Goal: Information Seeking & Learning: Learn about a topic

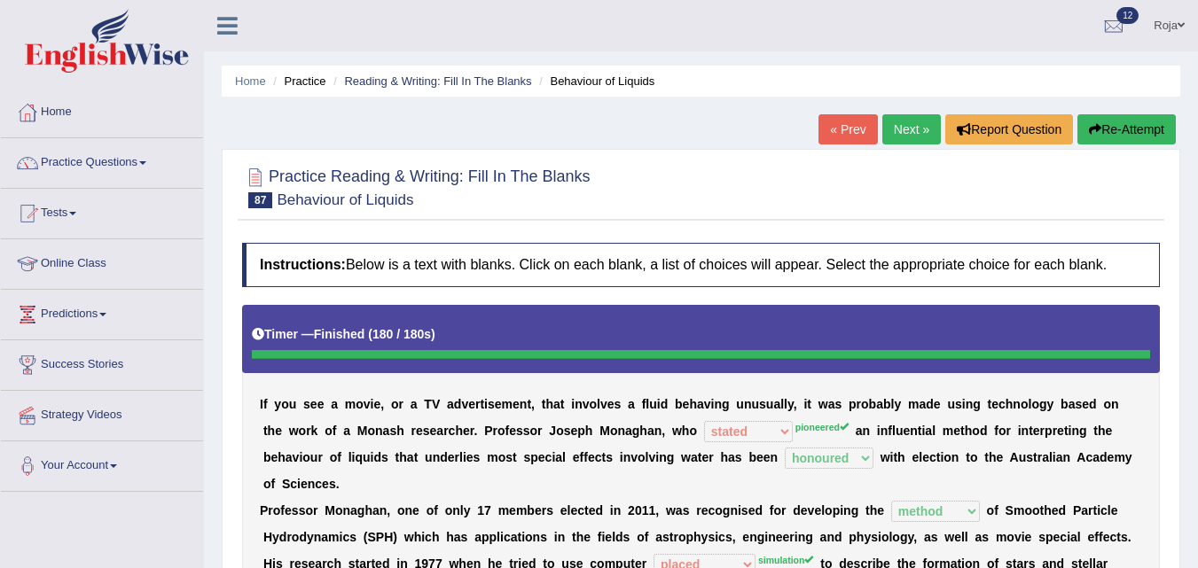
select select "stated"
select select "honoured"
select select "method"
select select "placed"
select select "subjected"
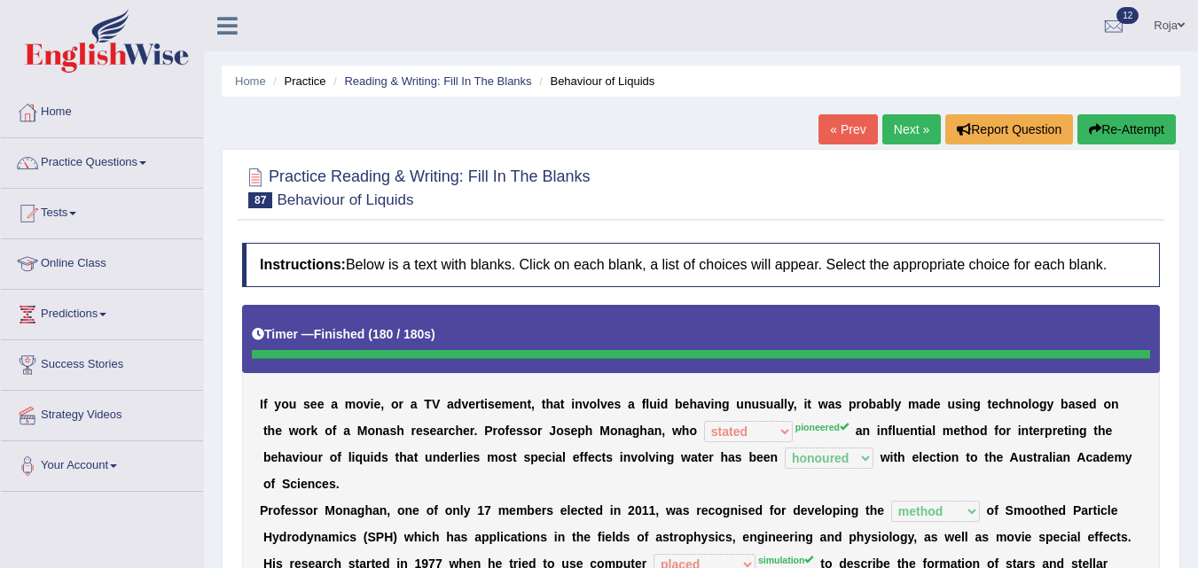
select select "acted"
click at [1107, 137] on button "Re-Attempt" at bounding box center [1126, 129] width 98 height 30
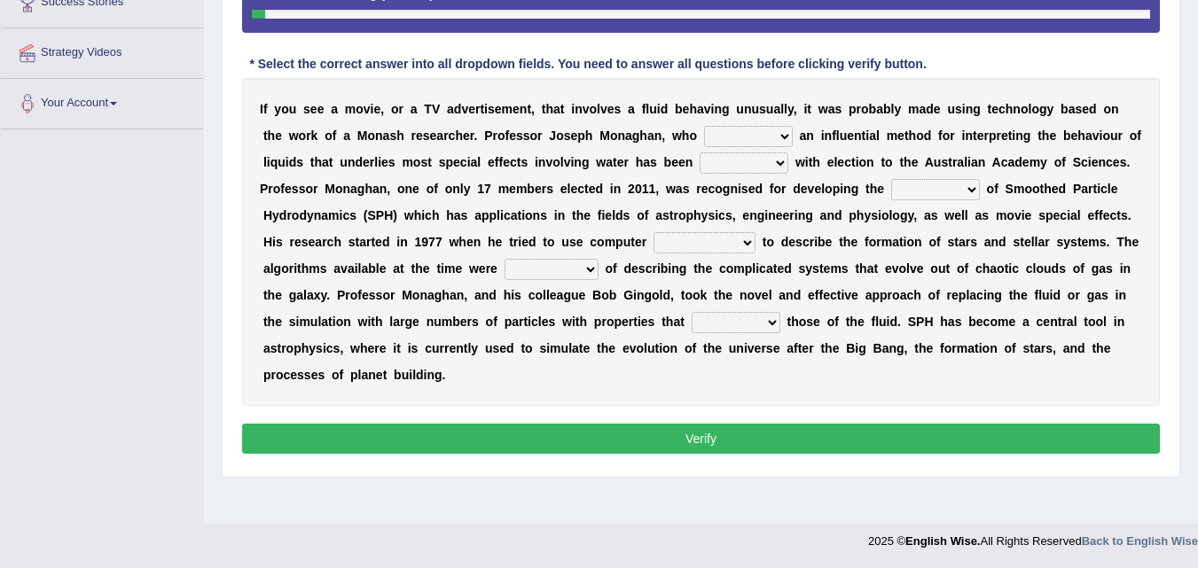
click at [737, 135] on select "pioneered rested realised stated" at bounding box center [748, 136] width 89 height 21
select select "pioneered"
click at [704, 126] on select "pioneered rested realised stated" at bounding box center [748, 136] width 89 height 21
click at [726, 160] on select "honoured reared brought spotted" at bounding box center [743, 162] width 89 height 21
select select "honoured"
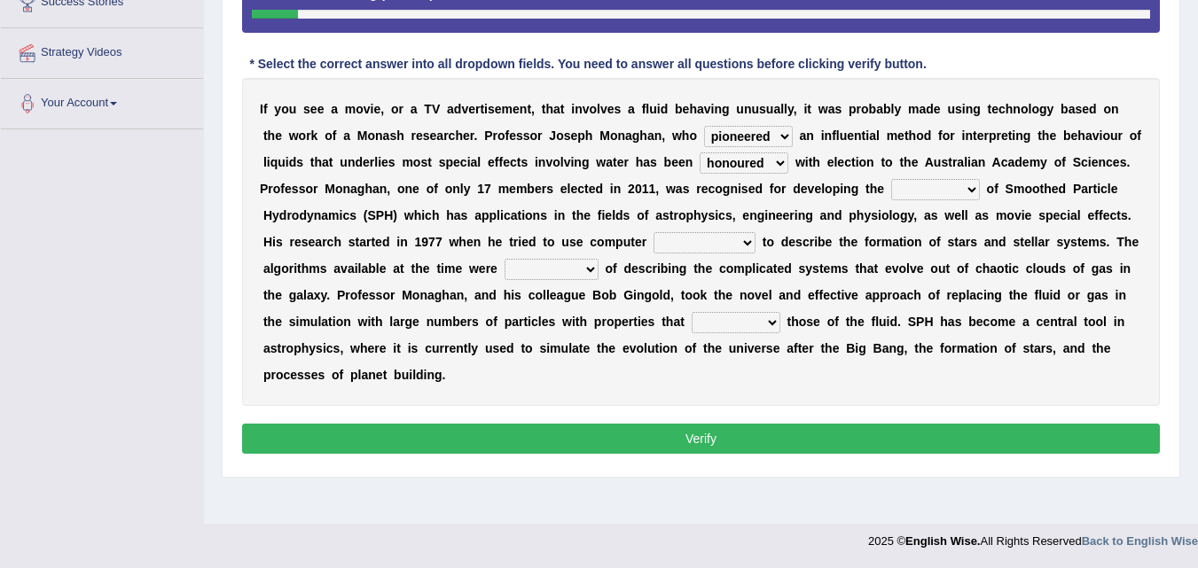
click at [699, 152] on select "honoured reared brought spotted" at bounding box center [743, 162] width 89 height 21
click at [762, 156] on select "honoured reared brought spotted" at bounding box center [743, 162] width 89 height 21
click at [923, 192] on select "ideas speed plan method" at bounding box center [935, 189] width 89 height 21
select select "method"
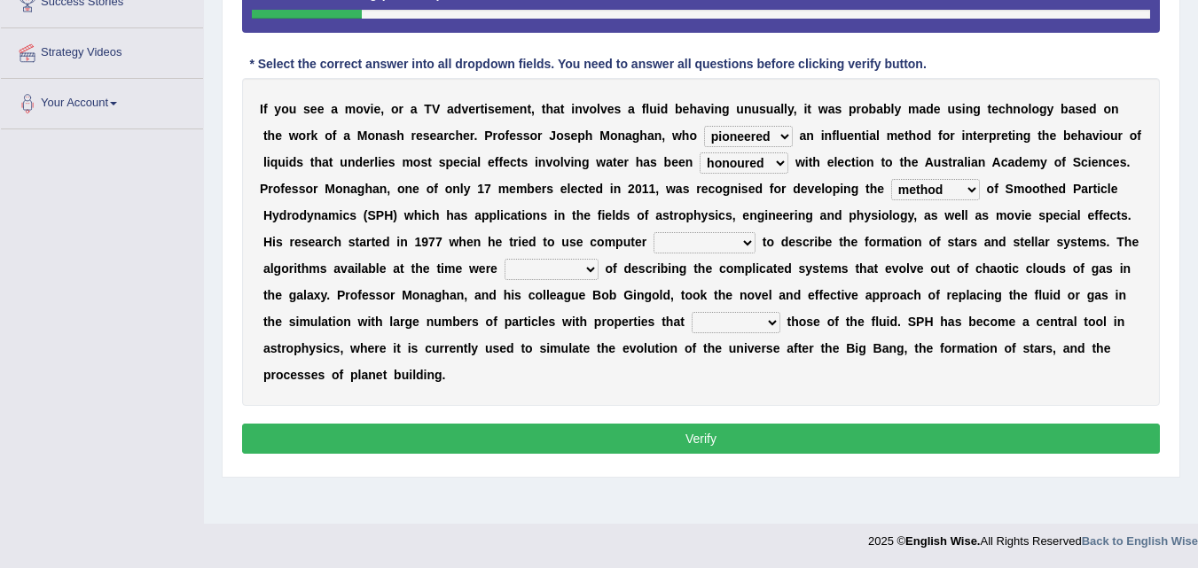
click at [891, 179] on select "ideas speed plan method" at bounding box center [935, 189] width 89 height 21
click at [695, 243] on select "development simulation placed suggested" at bounding box center [704, 242] width 102 height 21
select select "simulation"
click at [653, 232] on select "development simulation placed suggested" at bounding box center [704, 242] width 102 height 21
click at [572, 273] on select "subjected engaged inseperable incapable" at bounding box center [551, 269] width 94 height 21
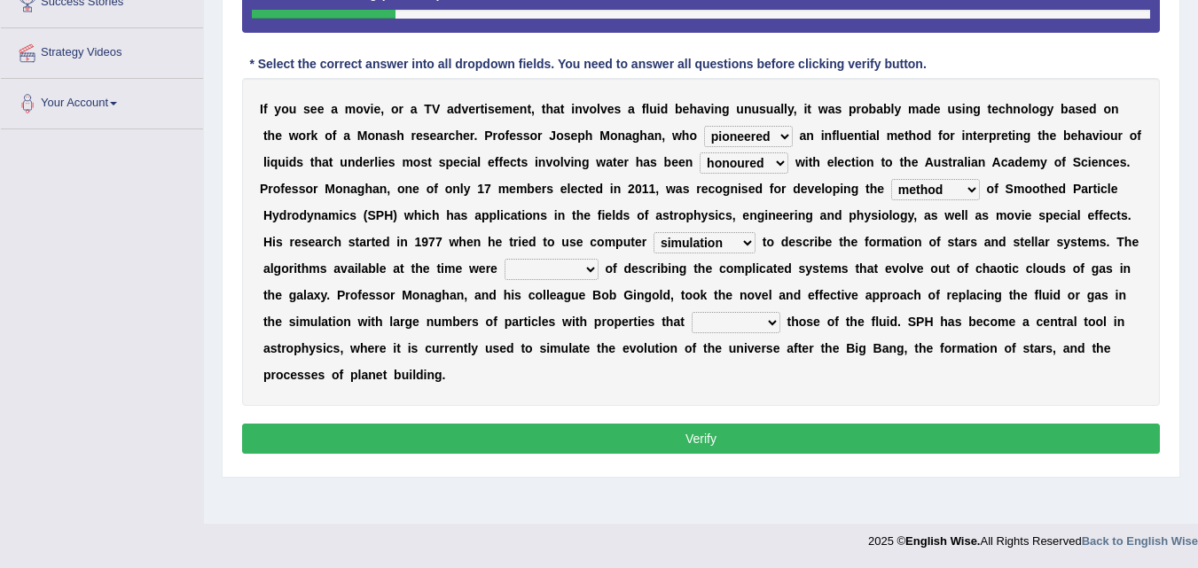
select select "incapable"
click at [504, 259] on select "subjected engaged inseperable incapable" at bounding box center [551, 269] width 94 height 21
click at [579, 280] on select "subjected engaged inseperable incapable" at bounding box center [551, 269] width 94 height 21
click at [659, 237] on select "development simulation placed suggested" at bounding box center [704, 242] width 102 height 21
click at [611, 237] on b "m" at bounding box center [610, 242] width 11 height 14
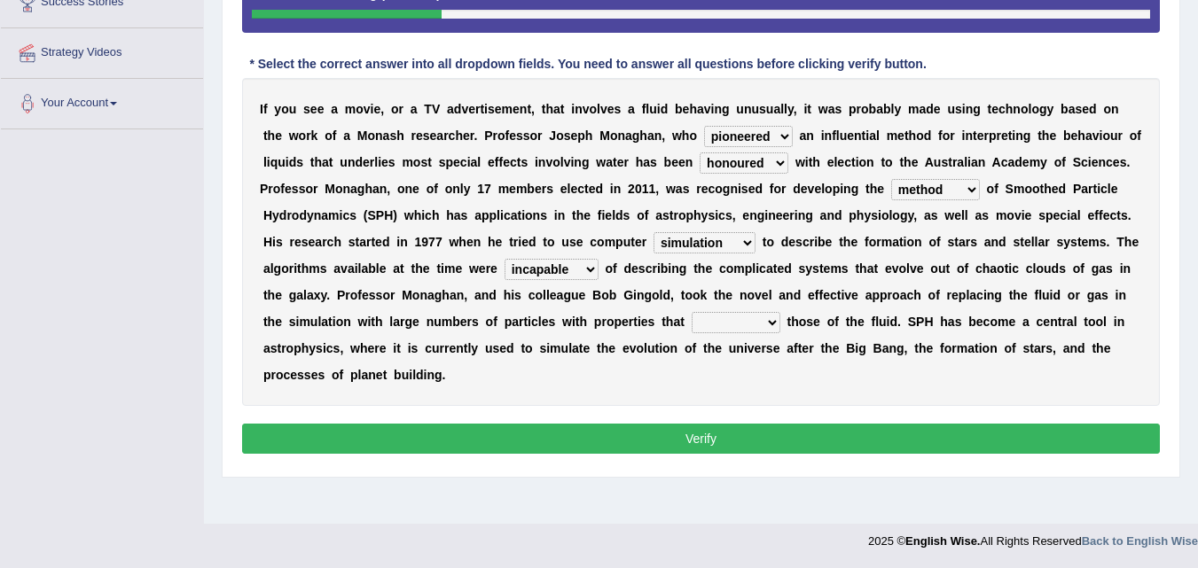
click at [705, 243] on select "development simulation placed suggested" at bounding box center [704, 242] width 102 height 21
click at [729, 332] on select "mimicked told acted planted" at bounding box center [735, 322] width 89 height 21
select select "mimicked"
click at [691, 312] on select "mimicked told acted planted" at bounding box center [735, 322] width 89 height 21
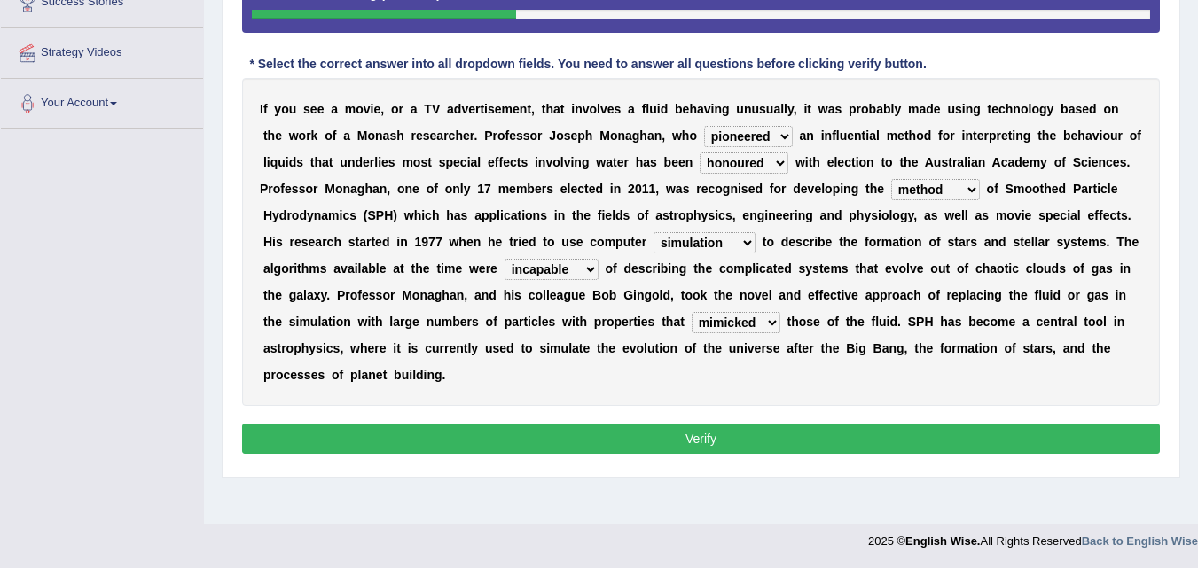
click at [699, 466] on div "Instructions: Below is a text with blanks. Click on each blank, a list of choic…" at bounding box center [701, 181] width 926 height 574
click at [720, 451] on button "Verify" at bounding box center [700, 439] width 917 height 30
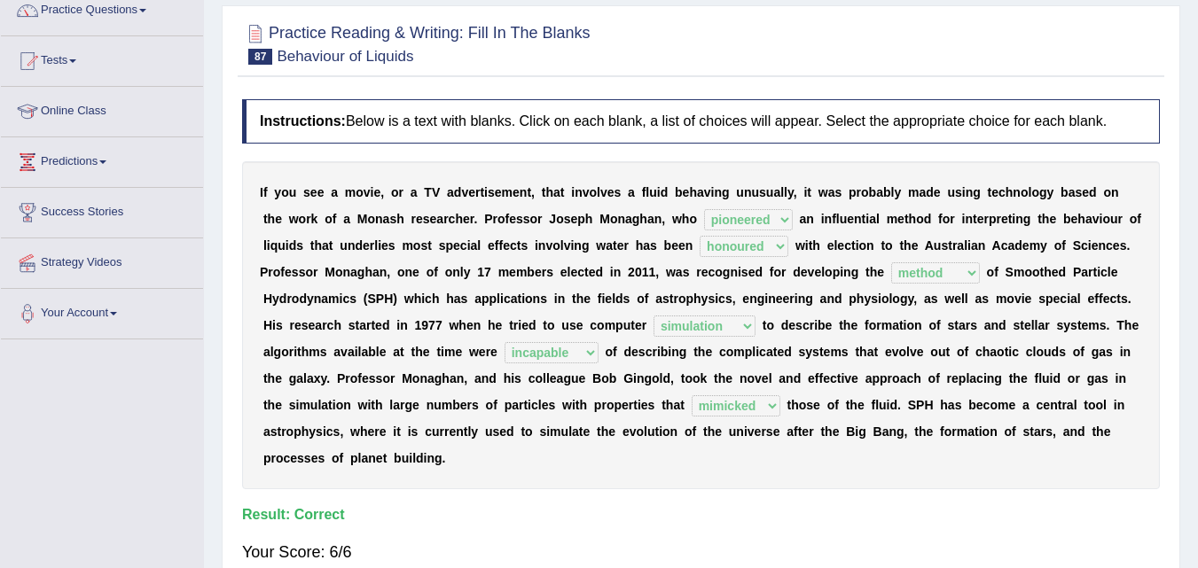
scroll to position [137, 0]
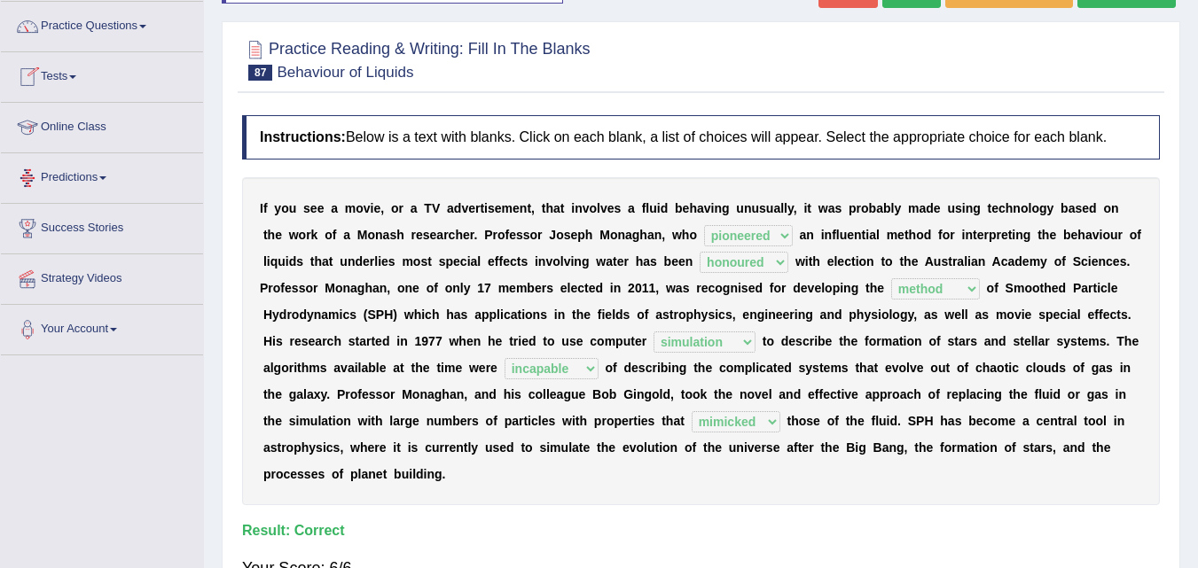
click at [69, 81] on link "Tests" at bounding box center [102, 74] width 202 height 44
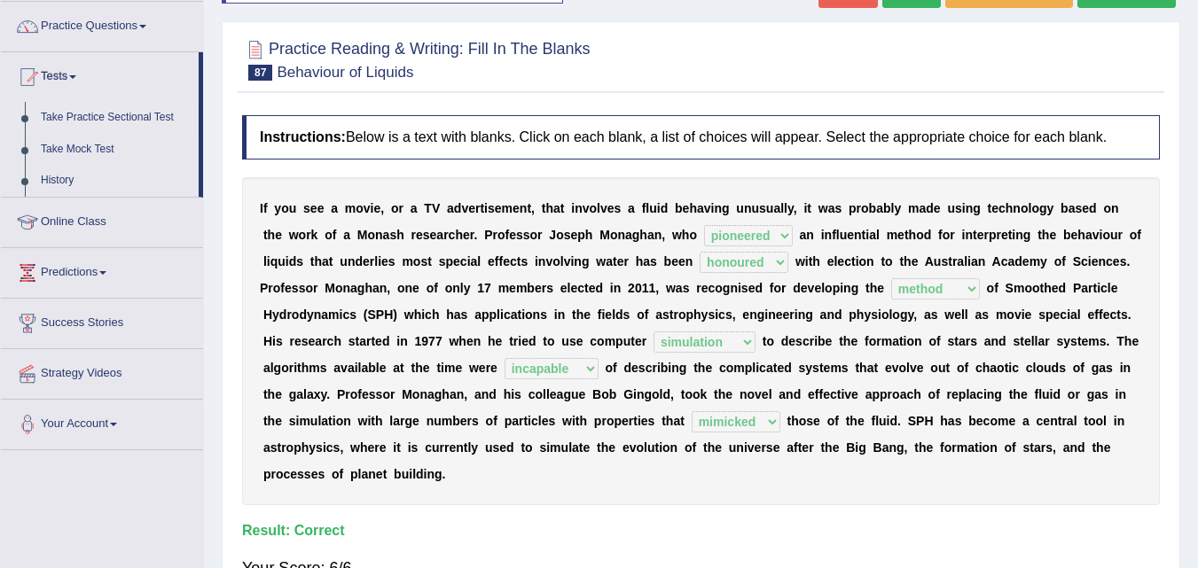
click at [80, 108] on link "Take Practice Sectional Test" at bounding box center [116, 118] width 166 height 32
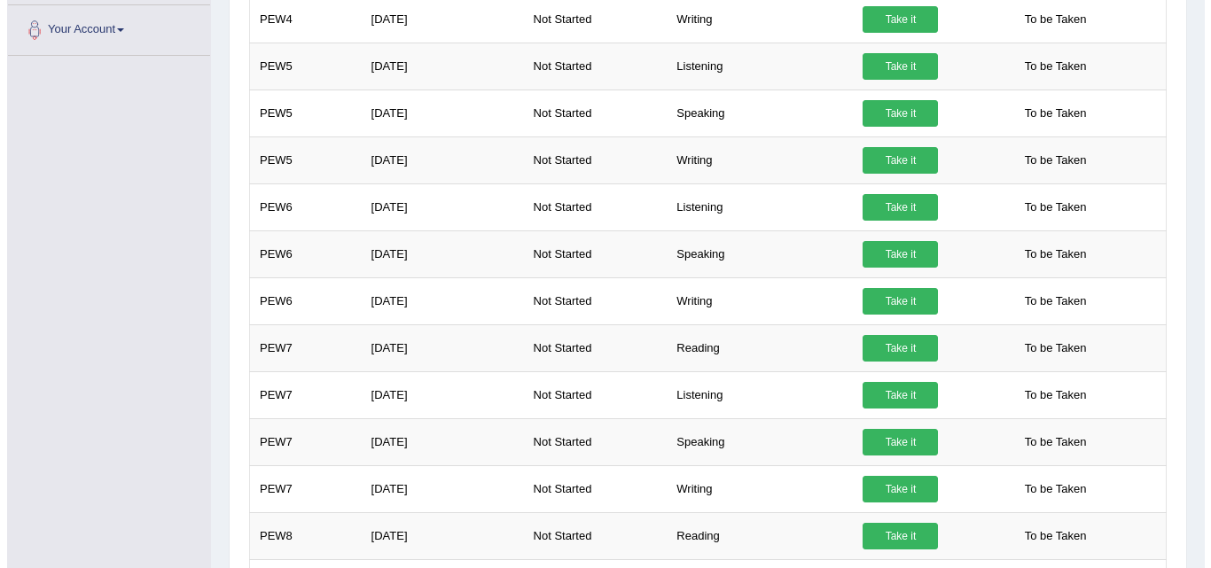
scroll to position [540, 0]
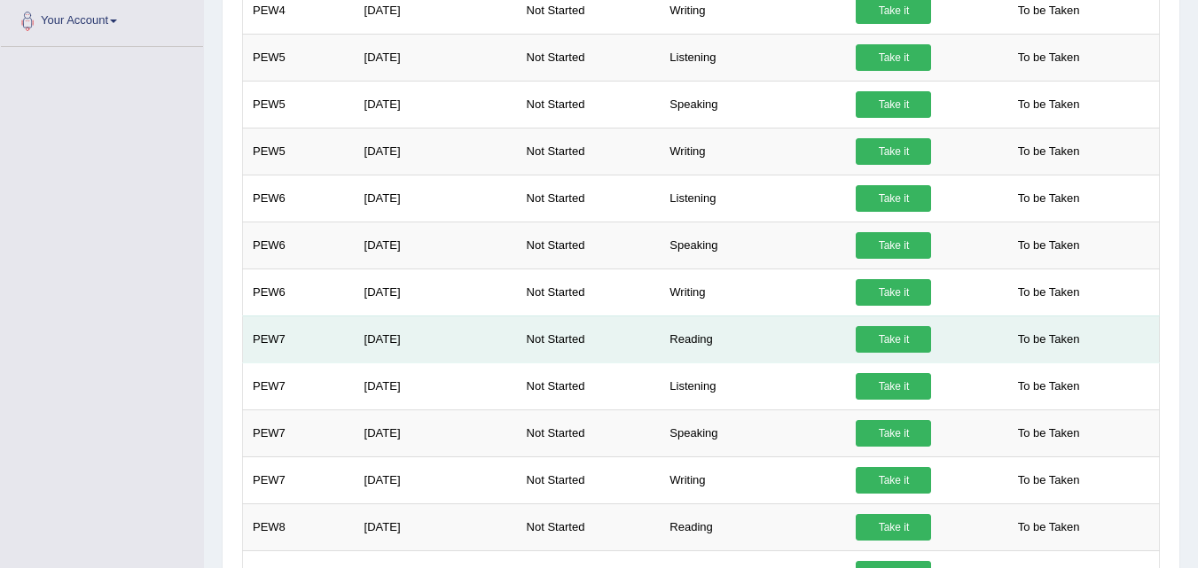
click at [889, 349] on link "Take it" at bounding box center [892, 339] width 75 height 27
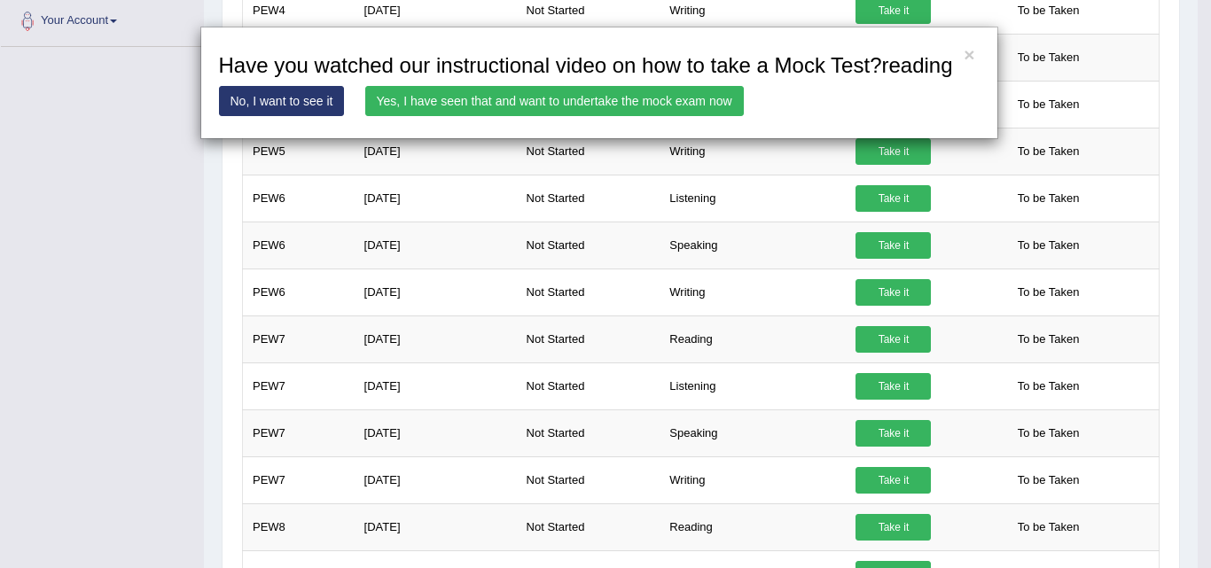
click at [514, 107] on link "Yes, I have seen that and want to undertake the mock exam now" at bounding box center [554, 101] width 378 height 30
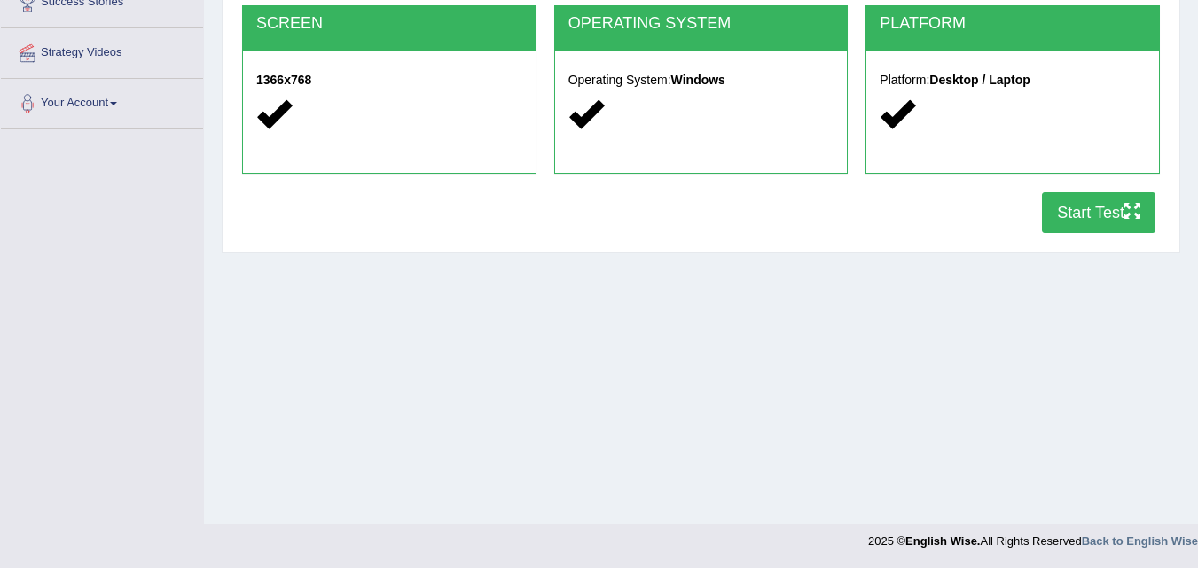
click at [1086, 203] on button "Start Test" at bounding box center [1098, 212] width 113 height 41
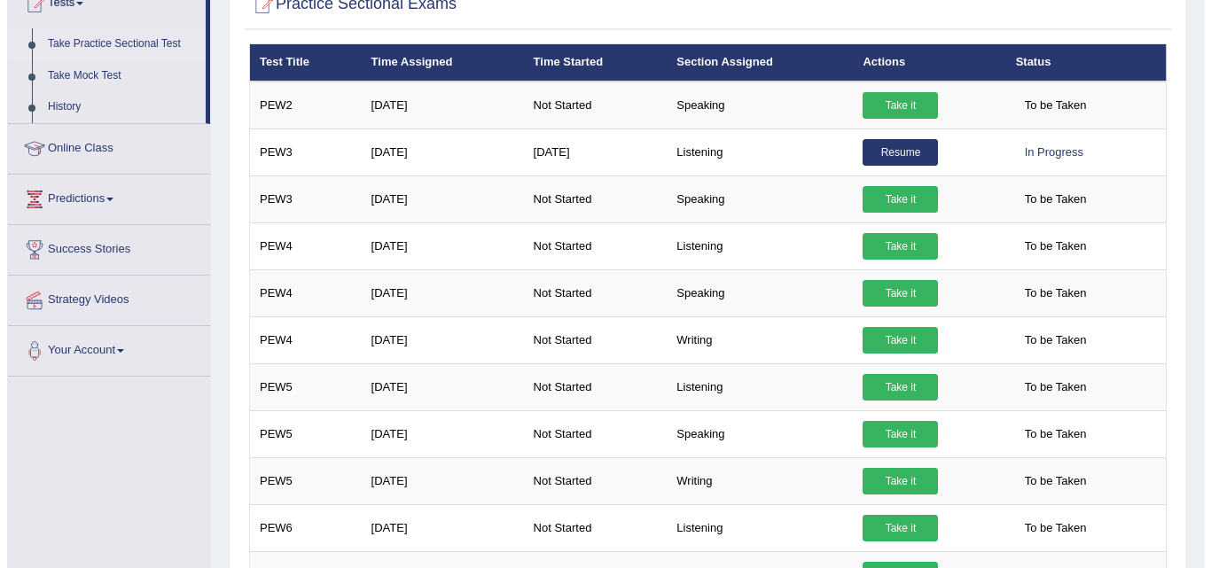
scroll to position [233, 0]
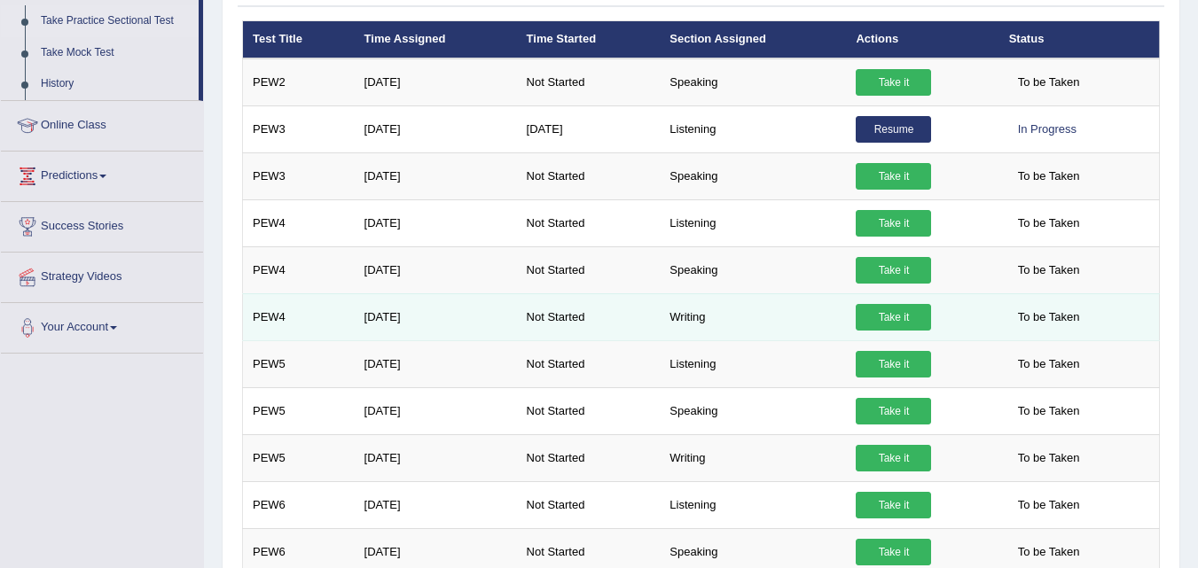
click at [892, 316] on link "Take it" at bounding box center [892, 317] width 75 height 27
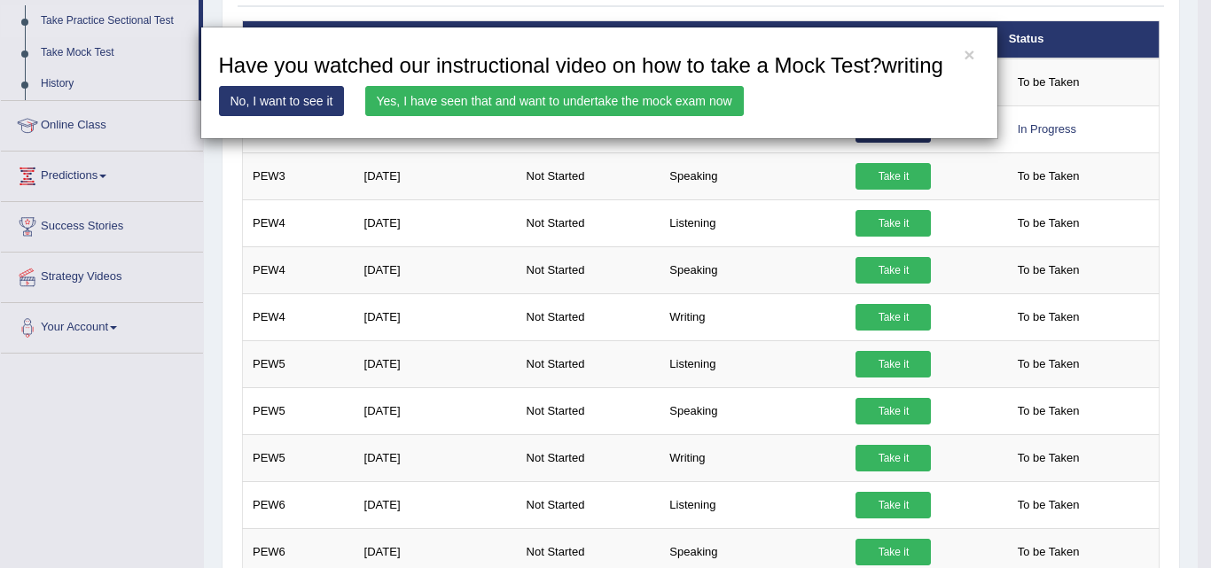
click at [425, 105] on link "Yes, I have seen that and want to undertake the mock exam now" at bounding box center [554, 101] width 378 height 30
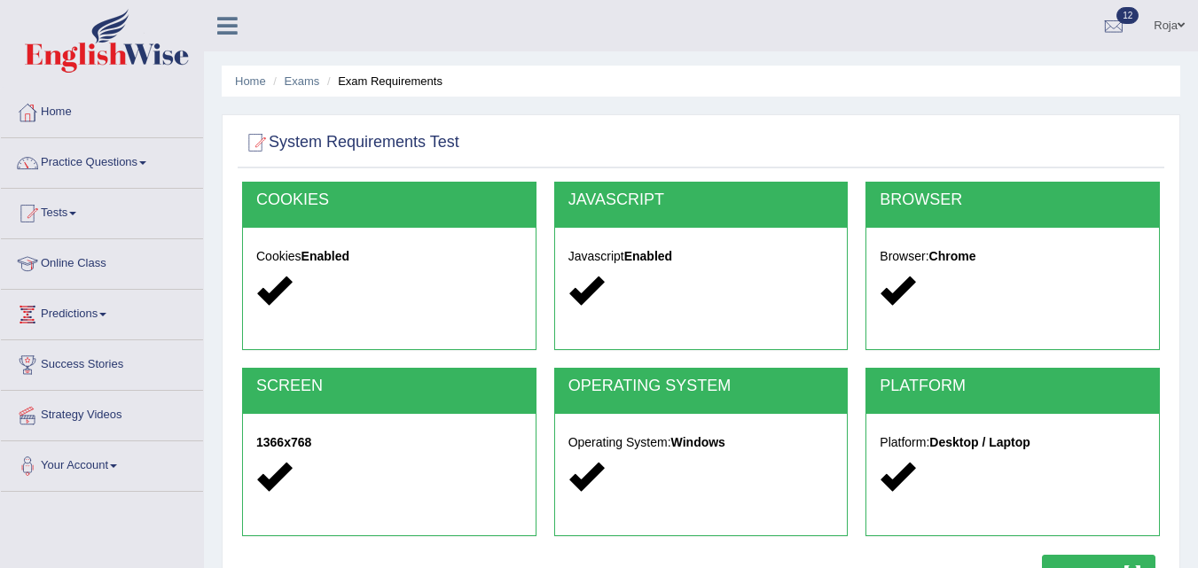
scroll to position [360, 0]
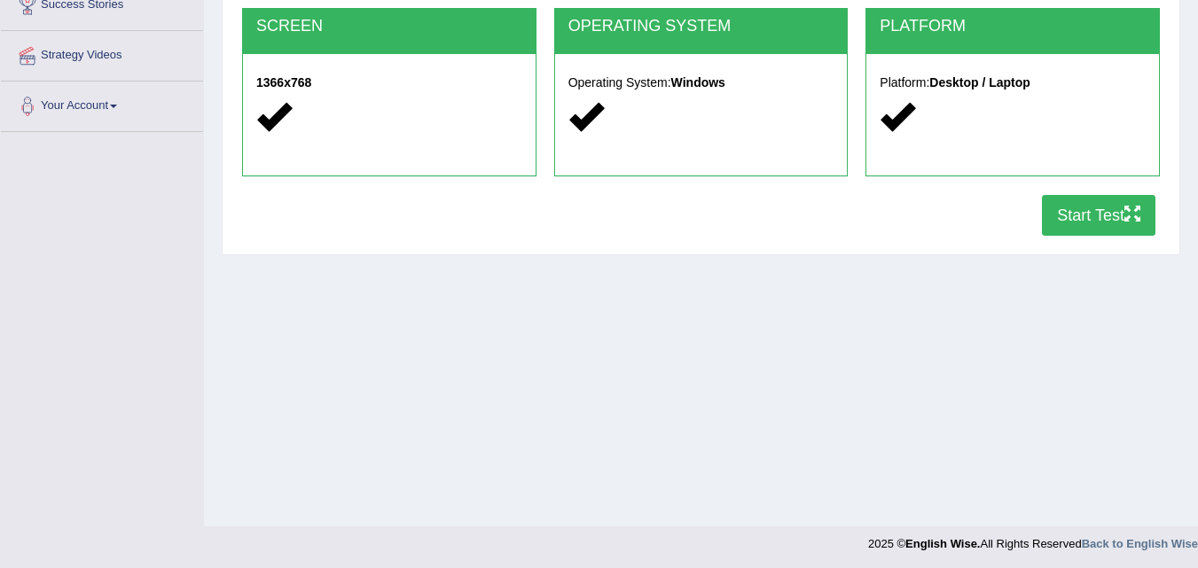
click at [1065, 209] on button "Start Test" at bounding box center [1098, 215] width 113 height 41
